Goal: Transaction & Acquisition: Book appointment/travel/reservation

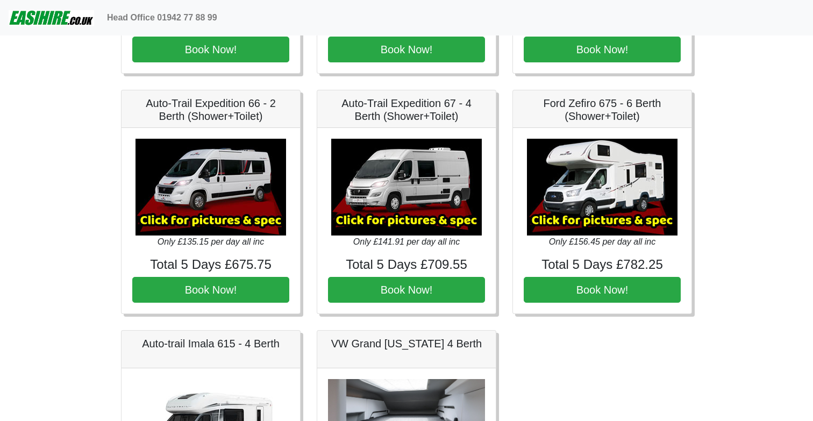
scroll to position [1909, 0]
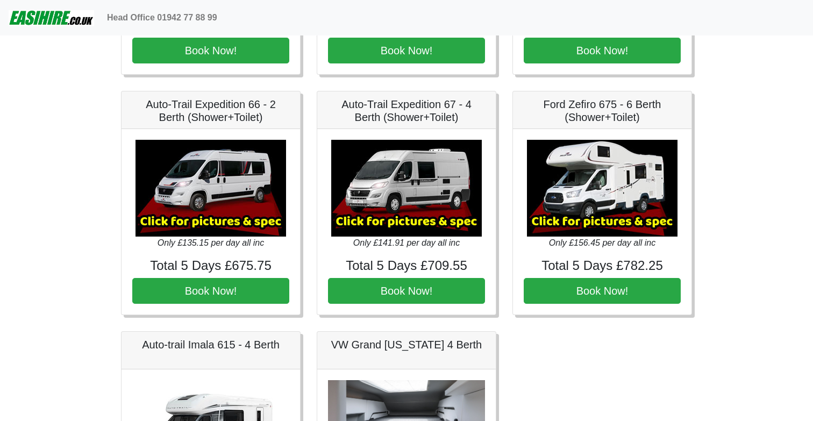
click at [211, 188] on img at bounding box center [210, 188] width 151 height 97
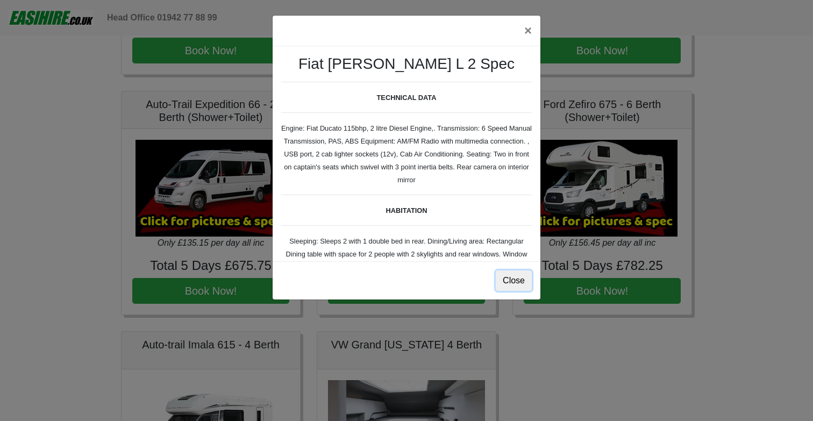
click at [523, 283] on button "Close" at bounding box center [514, 280] width 36 height 20
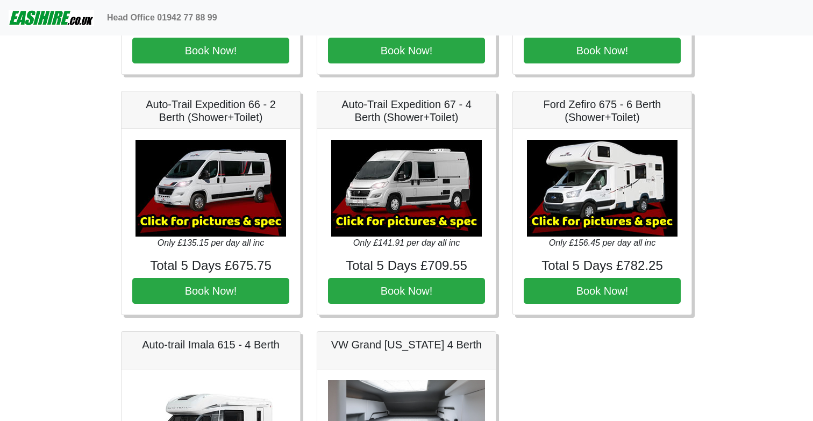
click at [425, 232] on img at bounding box center [406, 188] width 151 height 97
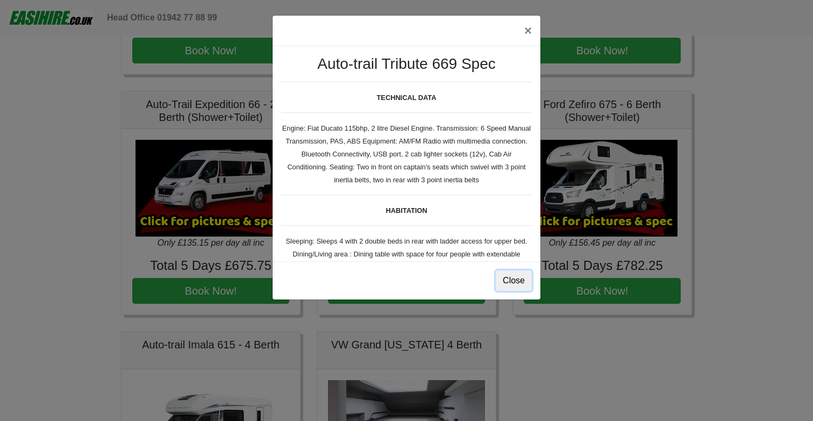
click at [509, 283] on button "Close" at bounding box center [514, 280] width 36 height 20
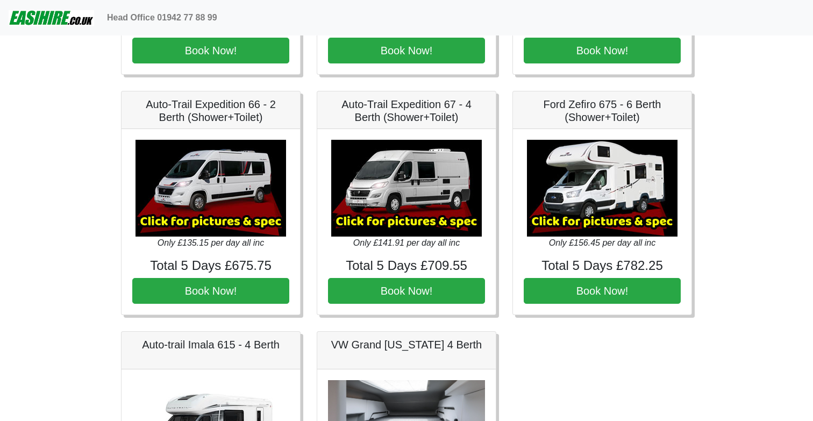
click at [428, 247] on icon "Only £141.91 per day all inc" at bounding box center [406, 242] width 106 height 9
click at [435, 213] on img at bounding box center [406, 188] width 151 height 97
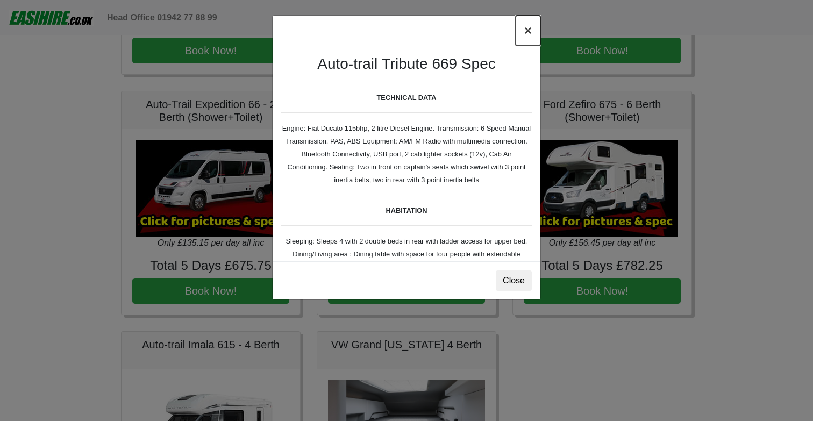
click at [529, 31] on button "×" at bounding box center [528, 31] width 25 height 30
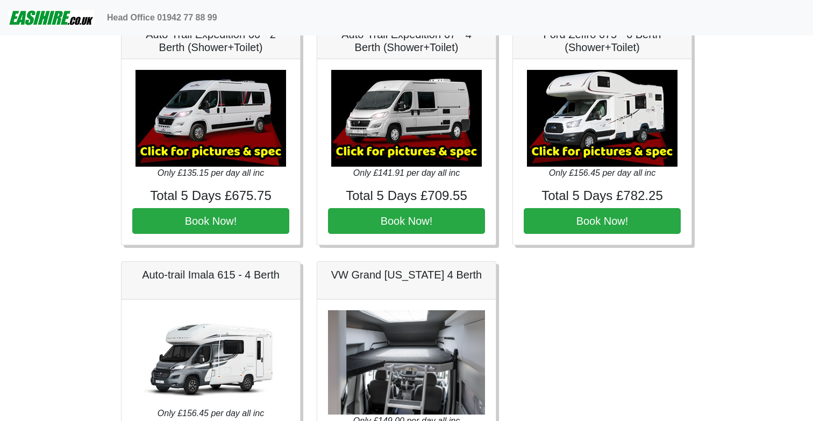
scroll to position [1980, 0]
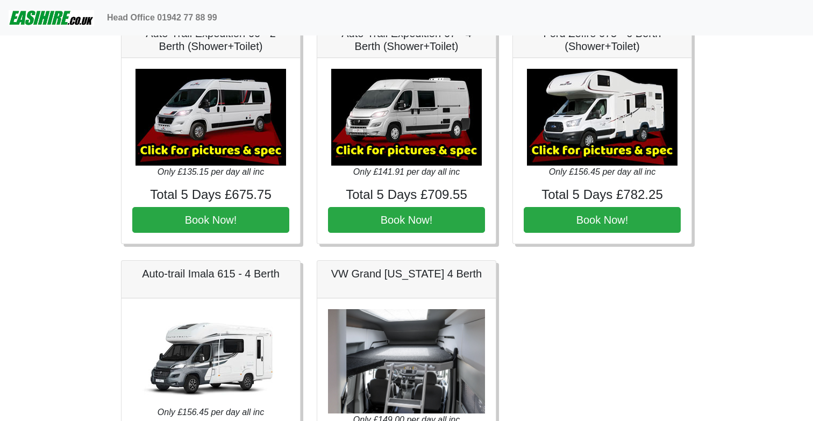
click at [592, 125] on img at bounding box center [602, 117] width 151 height 97
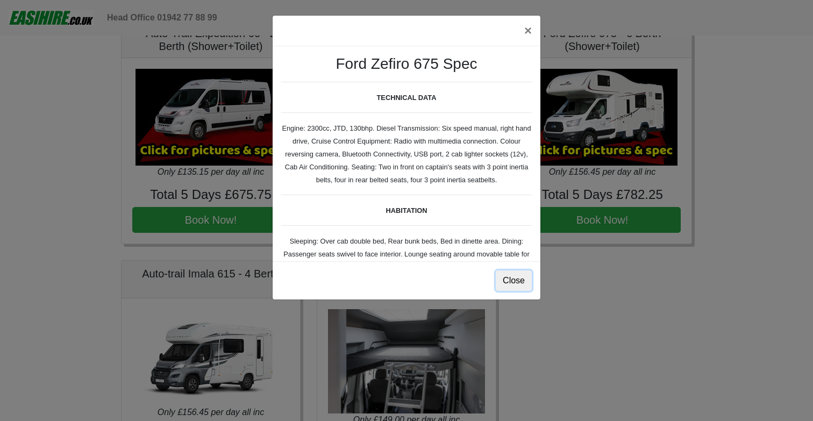
click at [506, 277] on button "Close" at bounding box center [514, 280] width 36 height 20
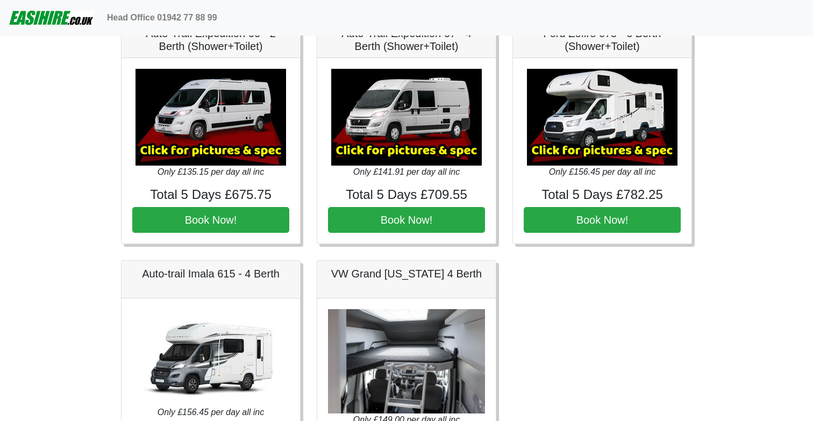
click at [577, 129] on img at bounding box center [602, 117] width 151 height 97
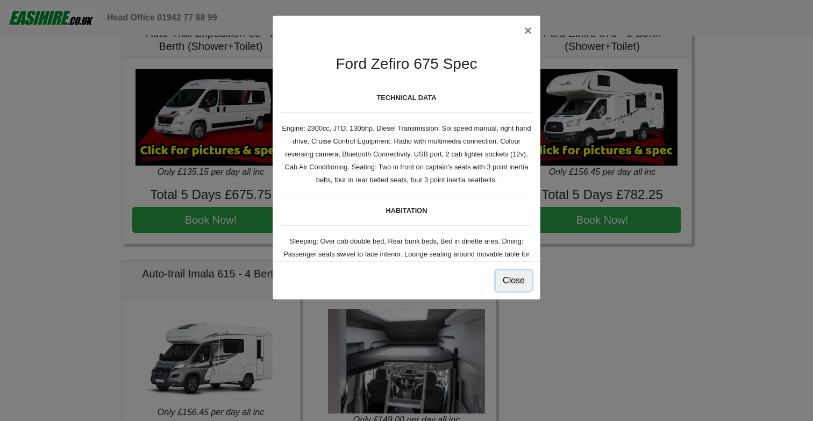
click at [524, 281] on button "Close" at bounding box center [514, 280] width 36 height 20
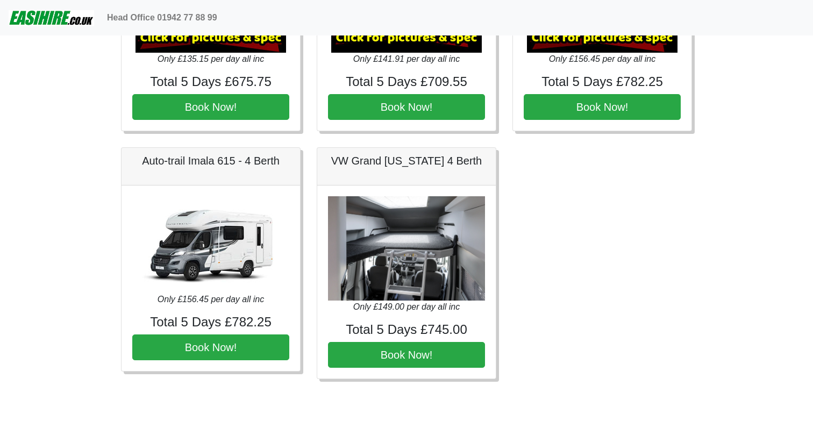
scroll to position [2092, 0]
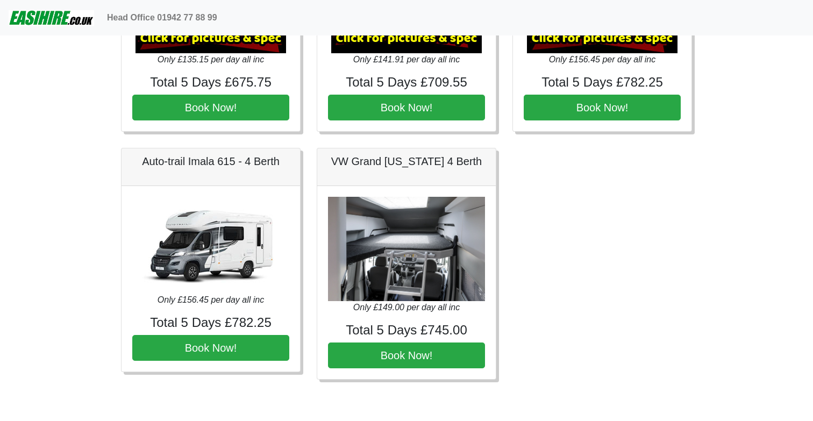
click at [415, 256] on img at bounding box center [406, 249] width 157 height 105
click at [390, 312] on icon "Only £149.00 per day all inc" at bounding box center [406, 307] width 106 height 9
click at [242, 266] on img at bounding box center [210, 245] width 151 height 97
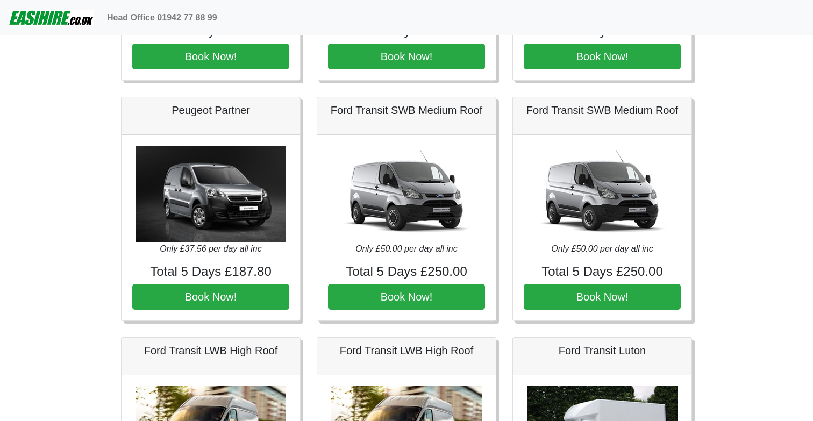
scroll to position [458, 0]
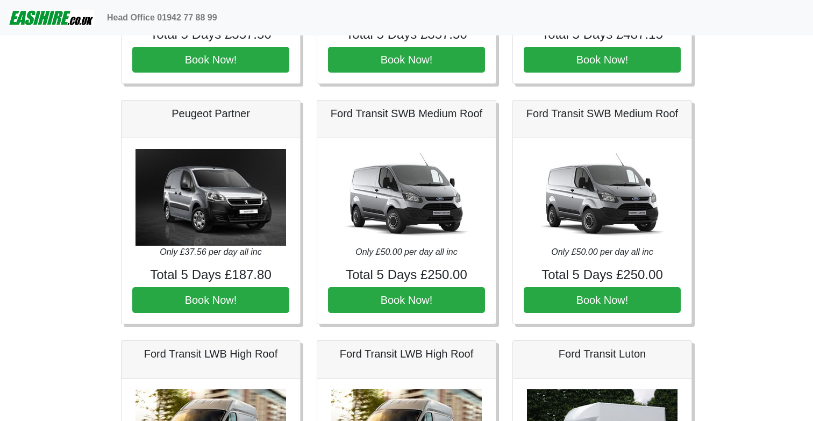
click at [415, 198] on img at bounding box center [406, 197] width 151 height 97
click at [410, 255] on icon "Only £50.00 per day all inc" at bounding box center [406, 251] width 102 height 9
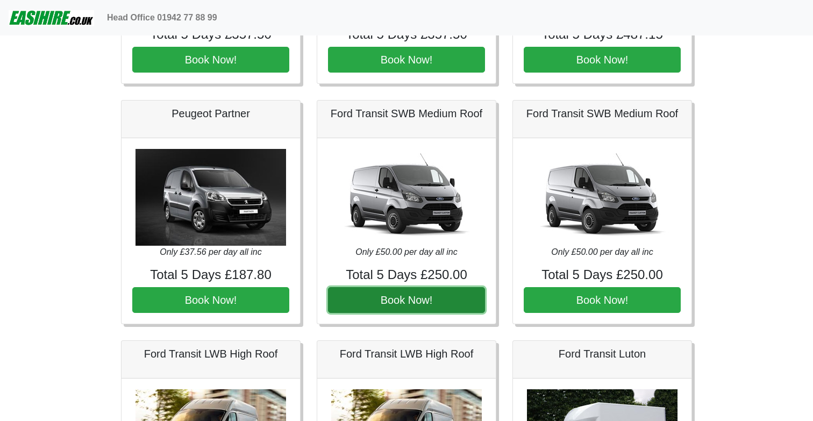
click at [406, 301] on button "Book Now!" at bounding box center [406, 300] width 157 height 26
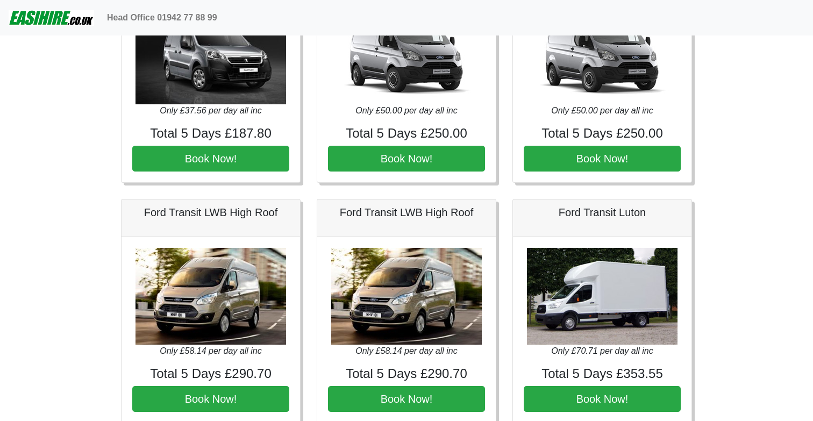
scroll to position [598, 0]
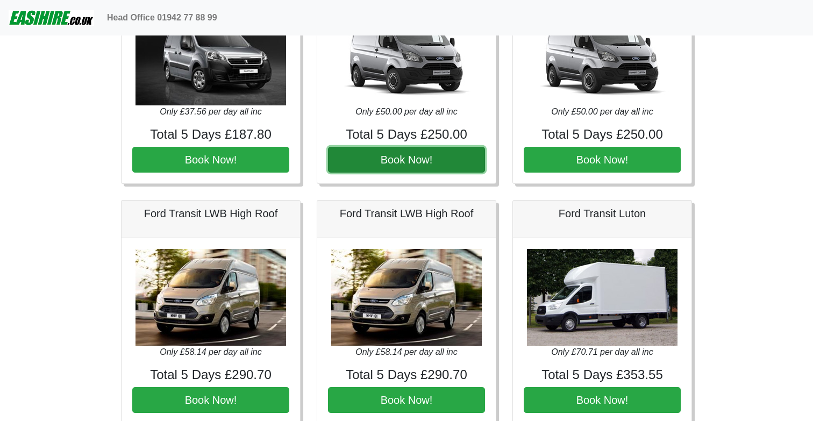
click at [407, 161] on button "Book Now!" at bounding box center [406, 160] width 157 height 26
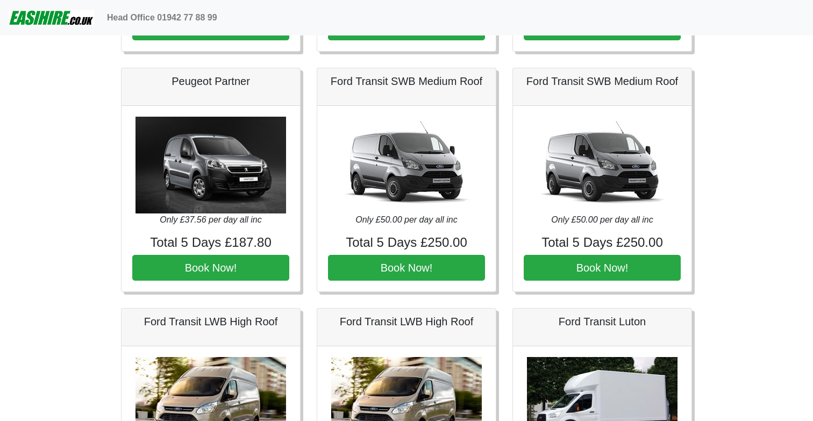
scroll to position [491, 0]
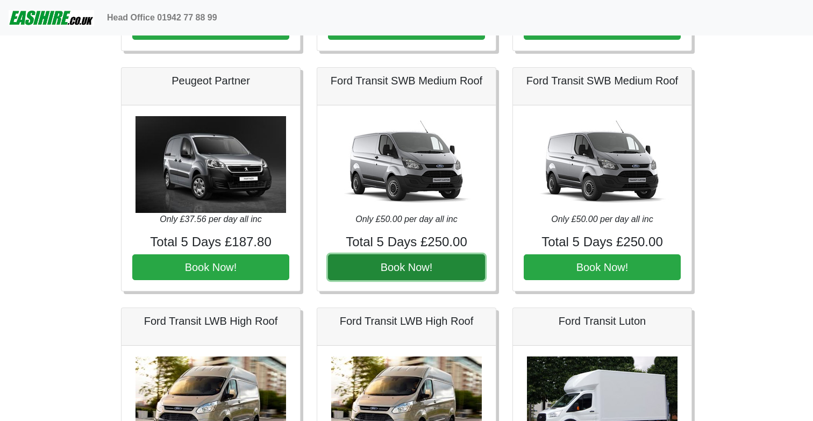
click at [395, 270] on button "Book Now!" at bounding box center [406, 267] width 157 height 26
